Goal: Task Accomplishment & Management: Complete application form

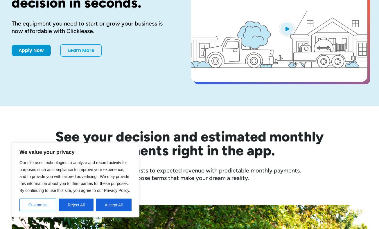
scroll to position [79, 0]
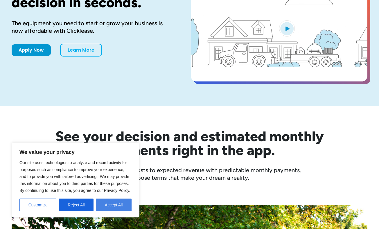
click at [110, 203] on button "Accept All" at bounding box center [114, 205] width 36 height 13
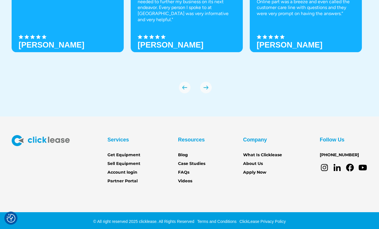
scroll to position [2005, 0]
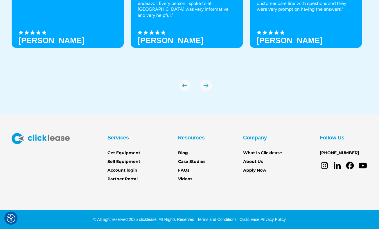
click at [123, 151] on link "Get Equipment" at bounding box center [123, 153] width 33 height 6
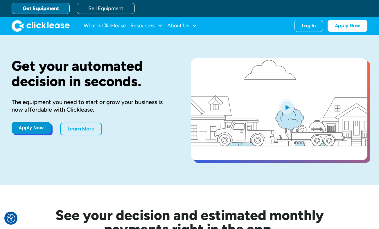
click at [35, 128] on link "Apply Now" at bounding box center [31, 128] width 39 height 12
